Goal: Check status: Check status

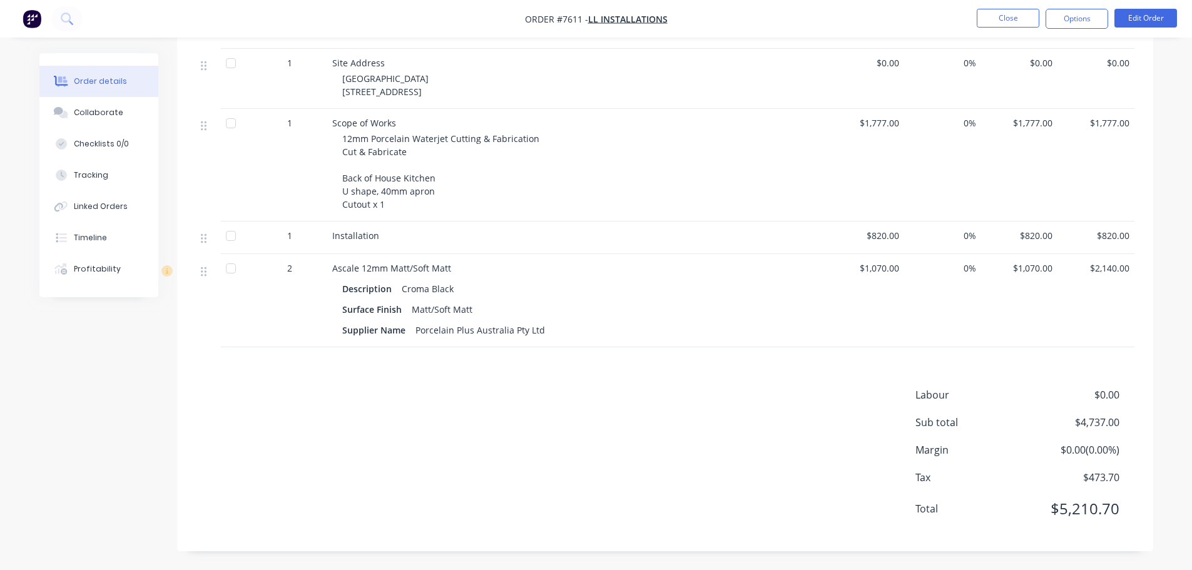
scroll to position [369, 0]
click at [1016, 22] on button "Close" at bounding box center [1007, 18] width 63 height 19
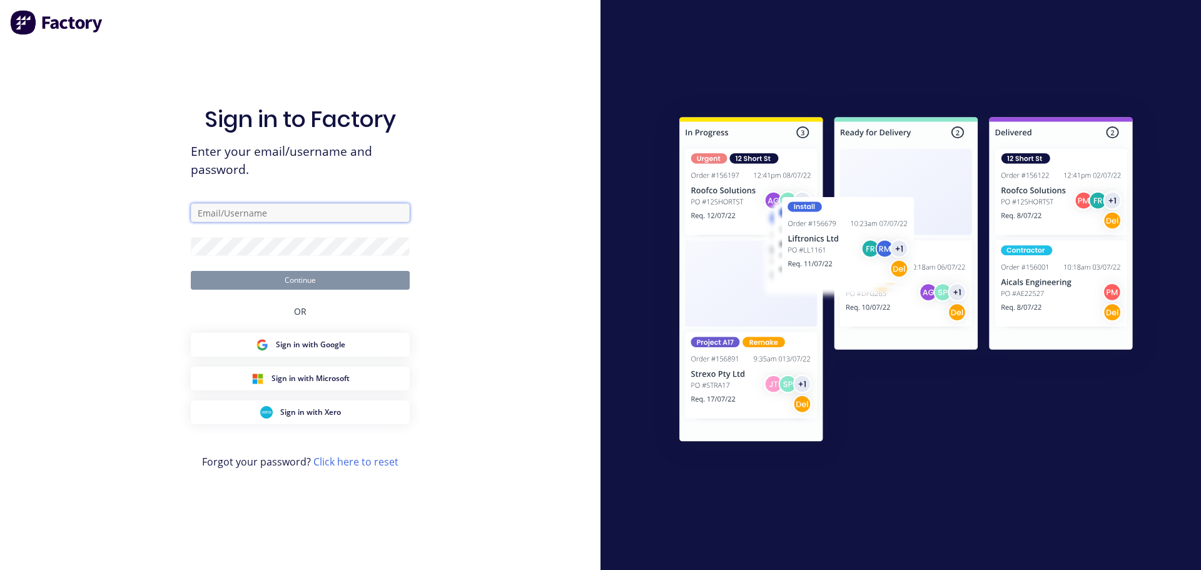
type input "[PERSON_NAME][EMAIL_ADDRESS][DOMAIN_NAME]"
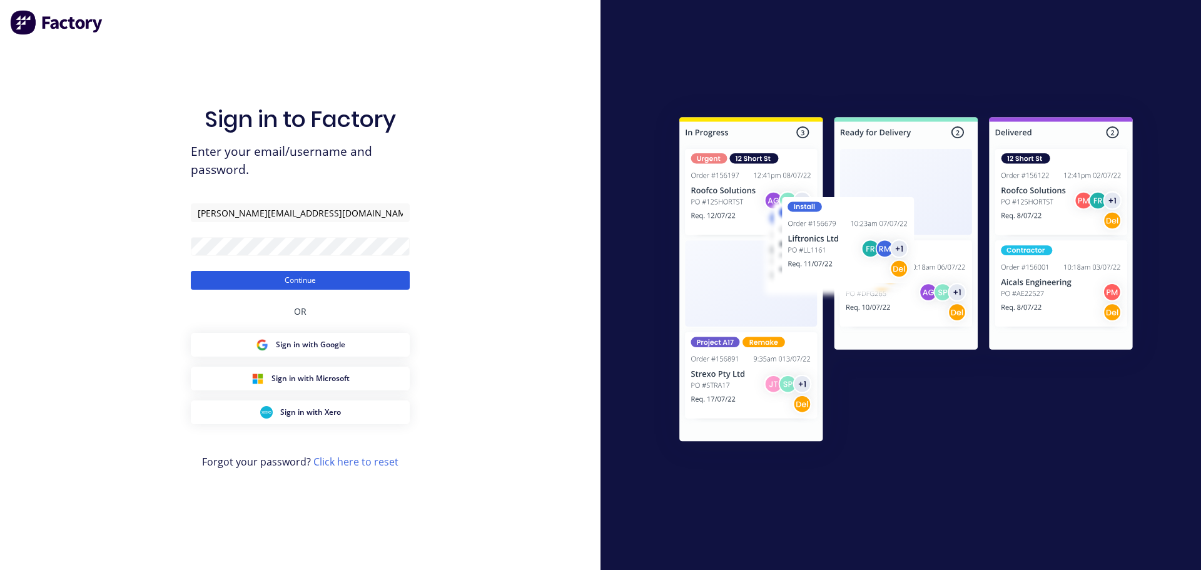
click at [327, 273] on button "Continue" at bounding box center [300, 280] width 219 height 19
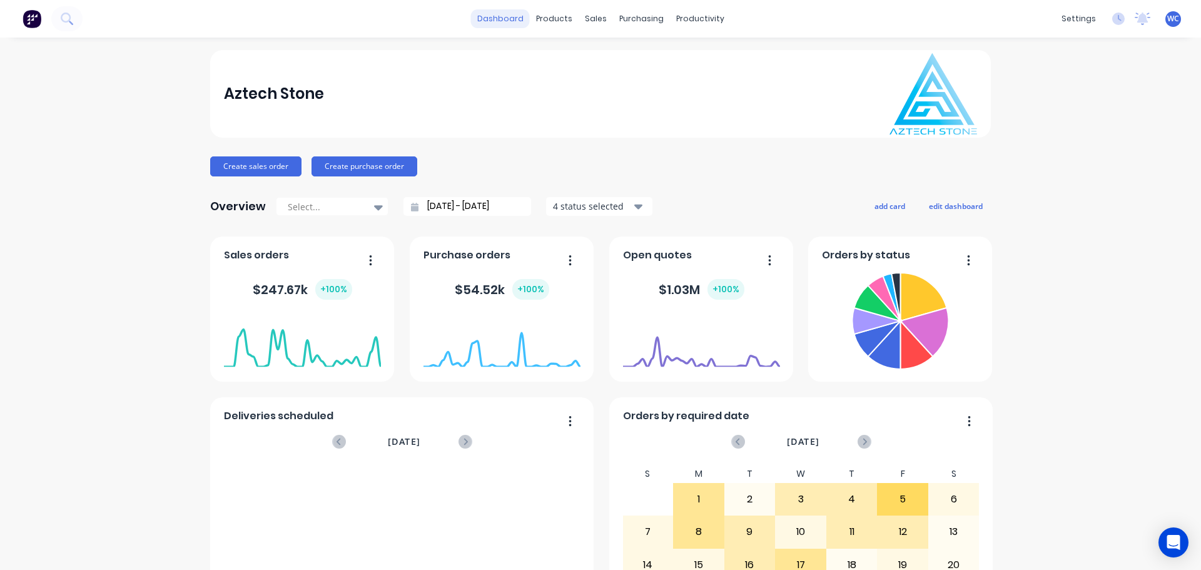
click at [512, 14] on link "dashboard" at bounding box center [500, 18] width 59 height 19
click at [590, 17] on div "sales" at bounding box center [596, 18] width 34 height 19
click at [619, 57] on div "Sales Orders" at bounding box center [637, 59] width 51 height 11
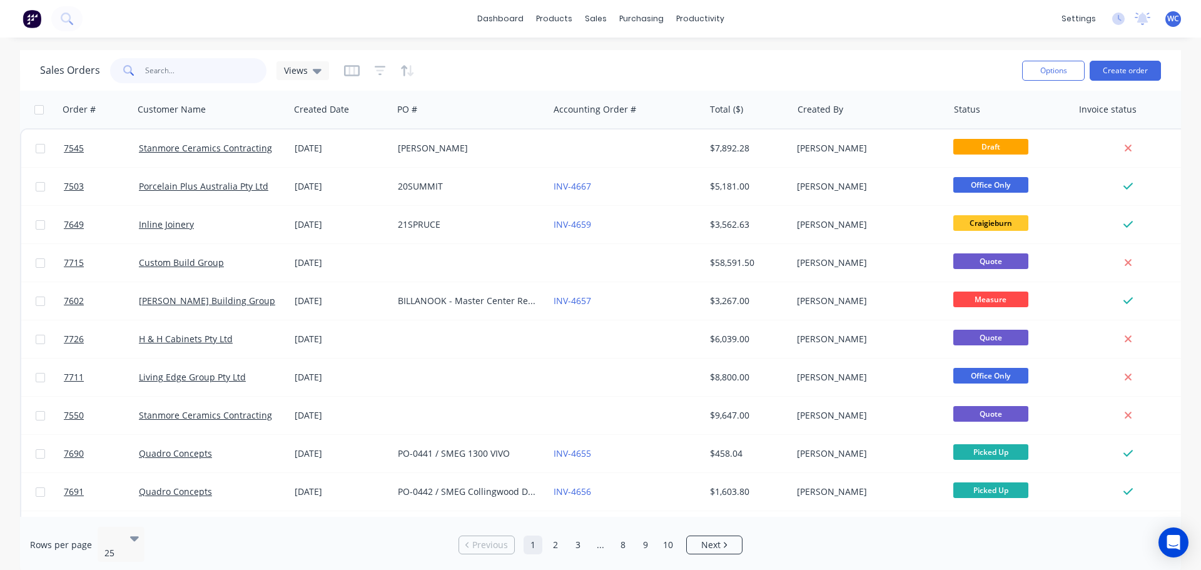
click at [154, 70] on input "text" at bounding box center [206, 70] width 122 height 25
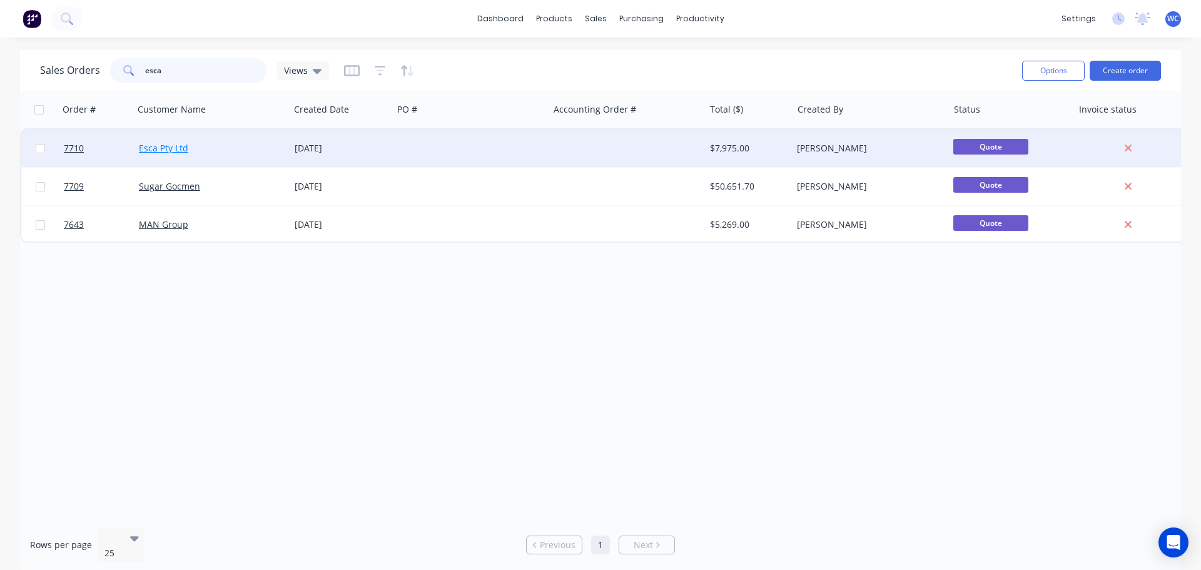
type input "esca"
click at [975, 146] on span "Quote" at bounding box center [990, 147] width 75 height 16
click at [318, 147] on div "[DATE]" at bounding box center [341, 148] width 93 height 13
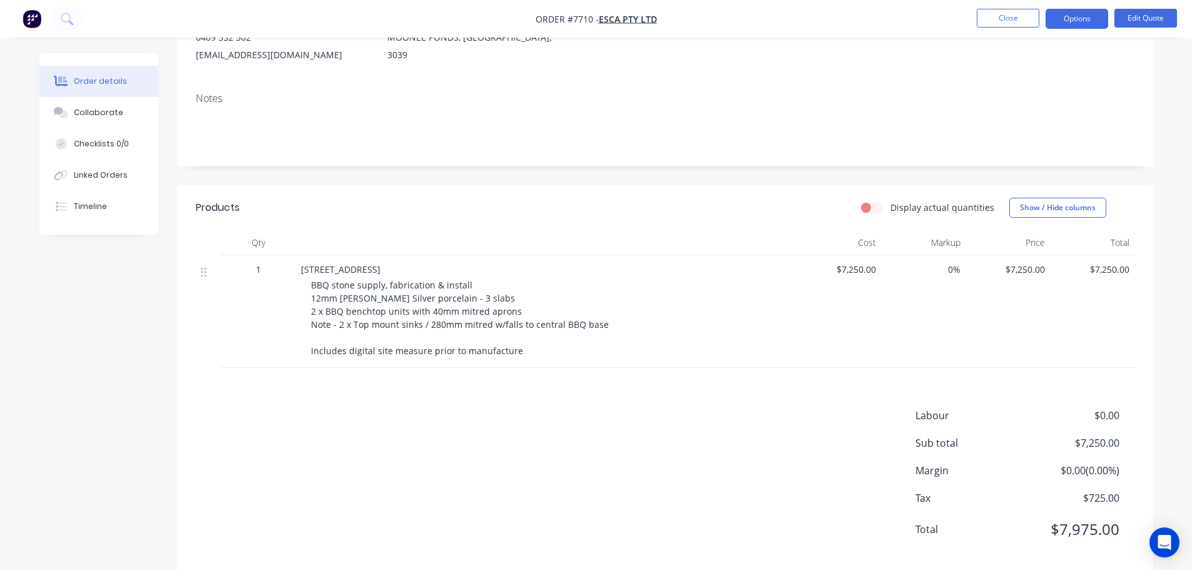
scroll to position [183, 0]
